Goal: Information Seeking & Learning: Check status

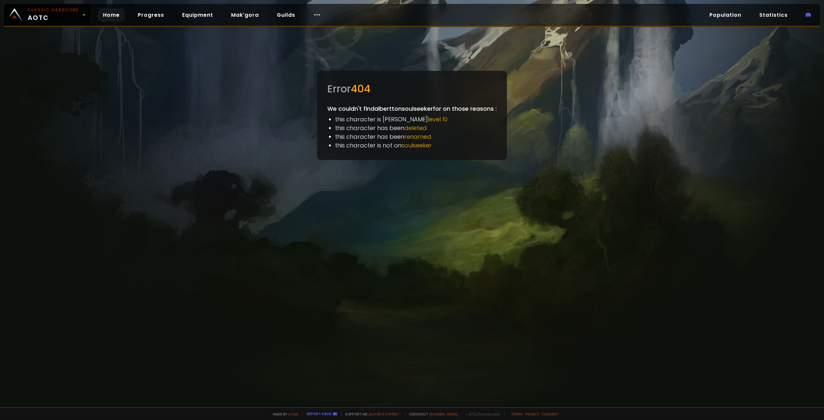
click at [115, 13] on link "Home" at bounding box center [111, 14] width 27 height 13
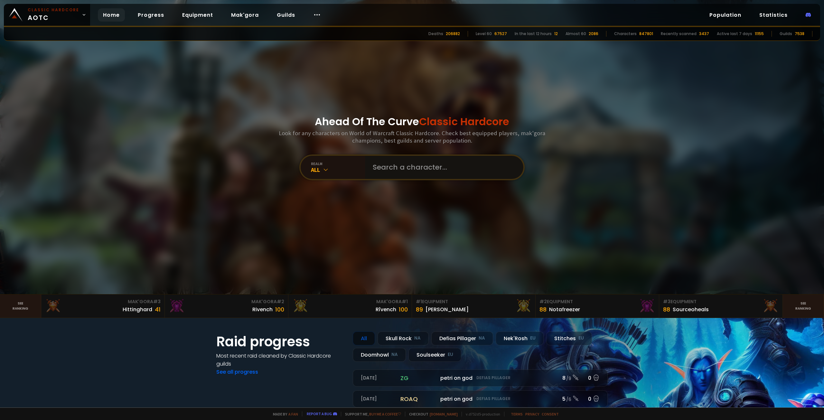
click at [423, 167] on input "text" at bounding box center [442, 167] width 147 height 23
paste input "albertt"
type input "albertt"
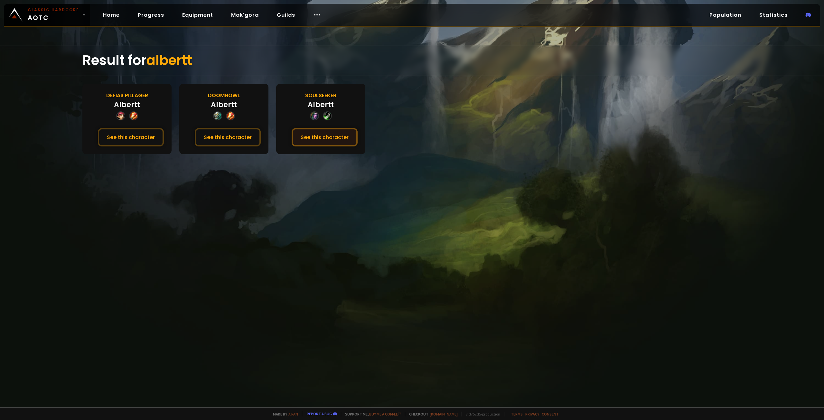
click at [321, 140] on button "See this character" at bounding box center [325, 137] width 66 height 18
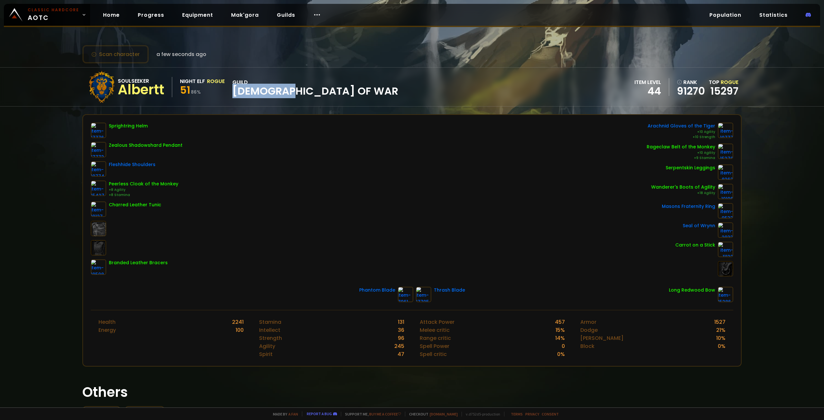
drag, startPoint x: 234, startPoint y: 92, endPoint x: 307, endPoint y: 92, distance: 72.1
click at [306, 92] on div "Soulseeker Albertt Night Elf Rogue 51 86 % guild God of War item level 44 rank …" at bounding box center [412, 87] width 660 height 39
click at [323, 93] on div "Soulseeker Albertt Night Elf Rogue 51 86 % guild God of War item level 44 rank …" at bounding box center [412, 87] width 660 height 39
drag, startPoint x: 261, startPoint y: 90, endPoint x: 218, endPoint y: 90, distance: 42.2
click at [218, 90] on div "Soulseeker Albertt Night Elf Rogue 51 86 % guild God of War item level 44 rank …" at bounding box center [412, 87] width 660 height 39
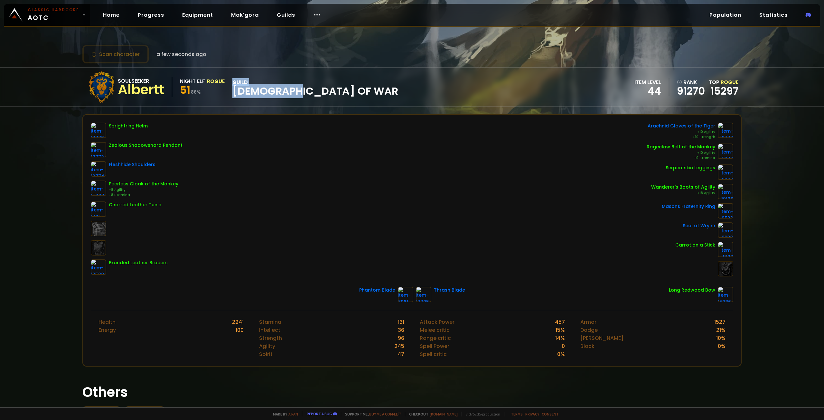
click at [218, 90] on div "51 86 %" at bounding box center [202, 91] width 45 height 12
drag, startPoint x: 121, startPoint y: 91, endPoint x: 158, endPoint y: 92, distance: 36.7
click at [157, 92] on div "Albertt" at bounding box center [141, 90] width 46 height 10
click at [159, 91] on div "Albertt" at bounding box center [141, 90] width 46 height 10
drag, startPoint x: 166, startPoint y: 90, endPoint x: 118, endPoint y: 90, distance: 48.6
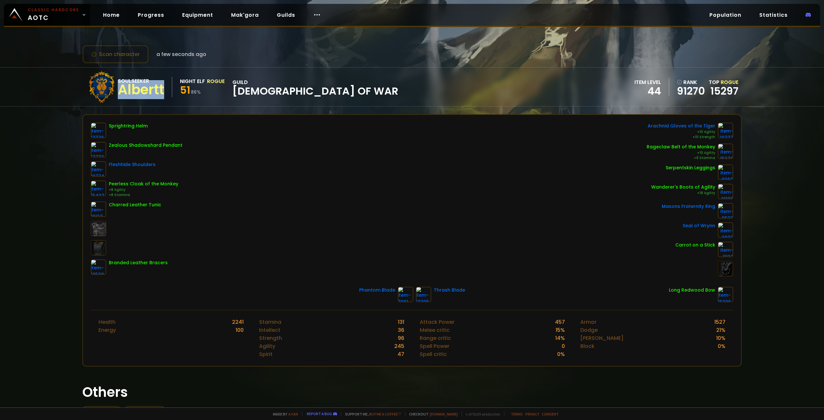
click at [120, 90] on div "Soulseeker Albertt" at bounding box center [145, 87] width 54 height 20
click at [118, 90] on div "Albertt" at bounding box center [141, 90] width 46 height 10
drag, startPoint x: 410, startPoint y: 297, endPoint x: 469, endPoint y: 309, distance: 59.5
click at [451, 308] on div "Sprightring Helm Zealous Shadowshard Pendant Fleshhide Shoulders Peerless Cloak…" at bounding box center [412, 212] width 658 height 195
click at [495, 296] on div "Phantom Blade Thrash Blade Long Redwood Bow" at bounding box center [412, 294] width 643 height 15
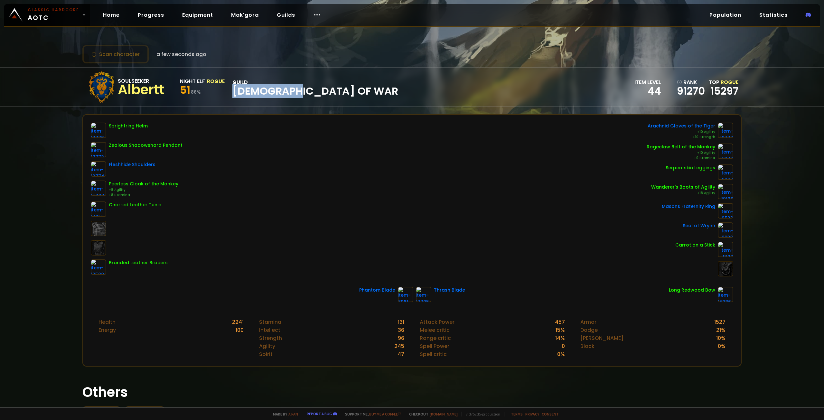
drag, startPoint x: 242, startPoint y: 93, endPoint x: 320, endPoint y: 87, distance: 78.2
click at [309, 87] on div "Soulseeker Albertt Night Elf Rogue 51 86 % guild God of War item level 44 rank …" at bounding box center [412, 87] width 660 height 39
click at [320, 87] on div "Soulseeker Albertt Night Elf Rogue 51 86 % guild God of War item level 44 rank …" at bounding box center [412, 87] width 660 height 39
drag, startPoint x: 279, startPoint y: 90, endPoint x: 234, endPoint y: 81, distance: 45.9
click at [235, 81] on div "Soulseeker Albertt Night Elf Rogue 51 86 % guild God of War item level 44 rank …" at bounding box center [412, 87] width 660 height 39
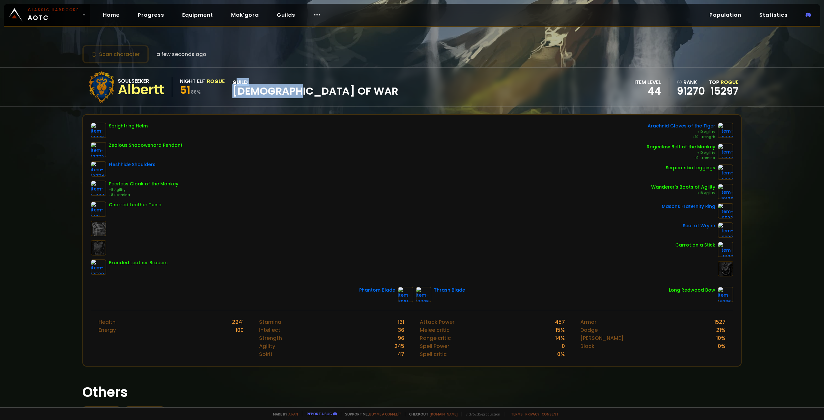
click at [293, 92] on span "[DEMOGRAPHIC_DATA] of War" at bounding box center [316, 91] width 166 height 10
